Goal: Information Seeking & Learning: Understand process/instructions

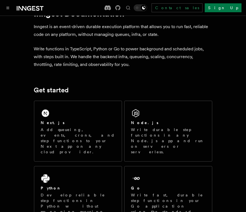
scroll to position [21, 0]
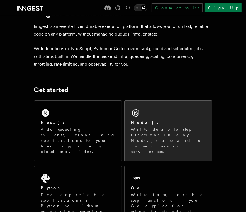
click at [145, 116] on div "Node.js Write durable step functions in any Node.js app and run on servers or s…" at bounding box center [167, 131] width 87 height 60
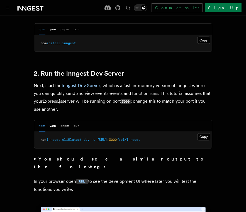
scroll to position [401, 0]
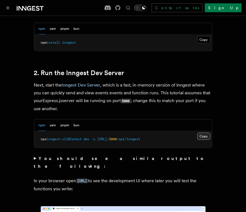
click at [203, 136] on button "Copy Copied" at bounding box center [203, 136] width 13 height 7
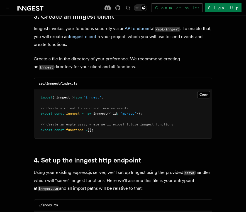
scroll to position [721, 0]
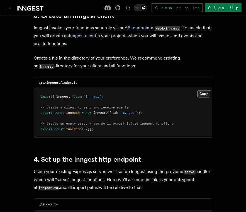
click at [205, 90] on button "Copy Copied" at bounding box center [203, 93] width 13 height 7
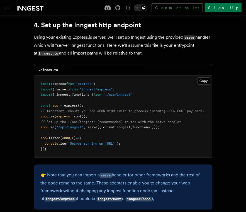
scroll to position [856, 0]
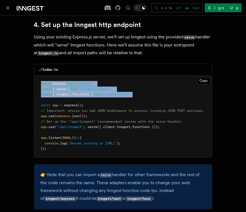
drag, startPoint x: 143, startPoint y: 88, endPoint x: 38, endPoint y: 77, distance: 105.3
click at [38, 77] on pre "import express from "express" ; import { serve } from "inngest/express" ; impor…" at bounding box center [123, 116] width 178 height 82
copy code "import express from "express" ; import { serve } from "inngest/express" ; impor…"
click at [111, 78] on pre "import express from "express" ; import { serve } from "inngest/express" ; impor…" at bounding box center [123, 116] width 178 height 82
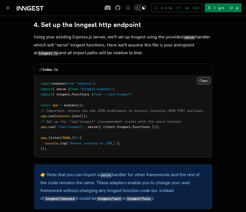
click at [201, 77] on button "Copy Copied" at bounding box center [203, 80] width 13 height 7
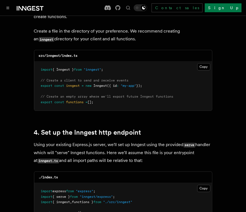
scroll to position [748, 0]
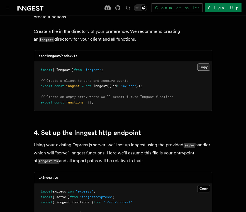
click at [205, 63] on button "Copy Copied" at bounding box center [203, 66] width 13 height 7
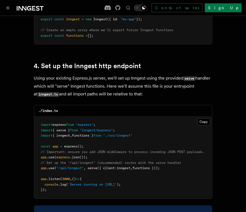
scroll to position [815, 0]
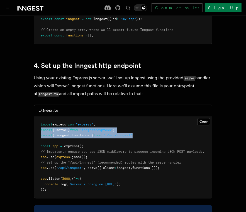
drag, startPoint x: 143, startPoint y: 128, endPoint x: 39, endPoint y: 124, distance: 103.6
click at [39, 124] on pre "import express from "express" ; import { serve } from "inngest/express" ; impor…" at bounding box center [123, 157] width 178 height 82
copy code "import { serve } from "inngest/express" ; import { inngest , functions } from "…"
